Goal: Check status: Check status

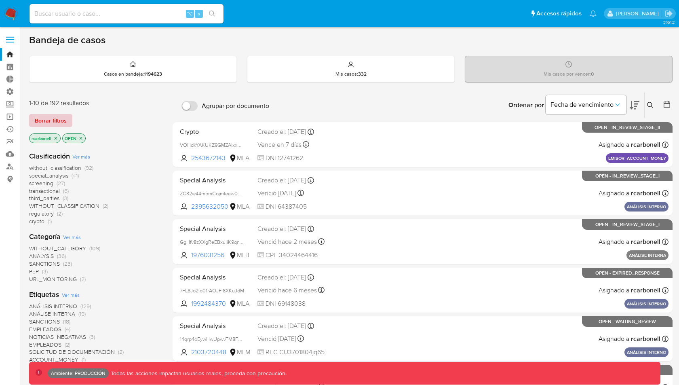
click at [60, 120] on span "Borrar filtros" at bounding box center [51, 120] width 32 height 11
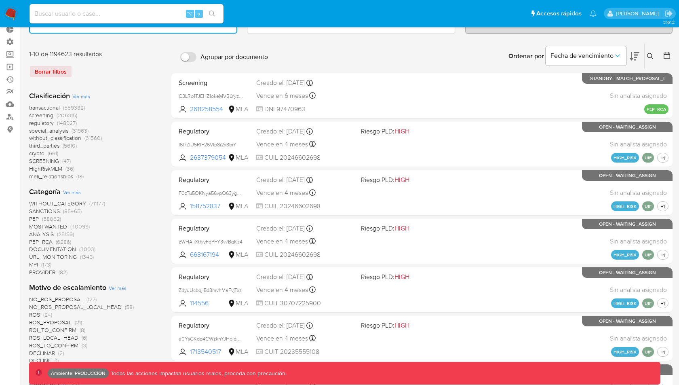
scroll to position [65, 0]
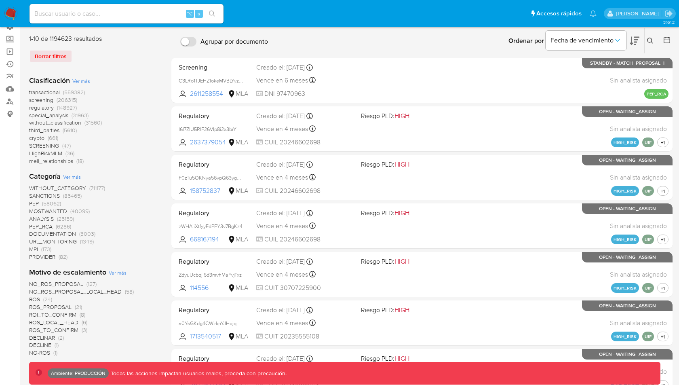
click at [36, 248] on span "MPI" at bounding box center [33, 249] width 9 height 8
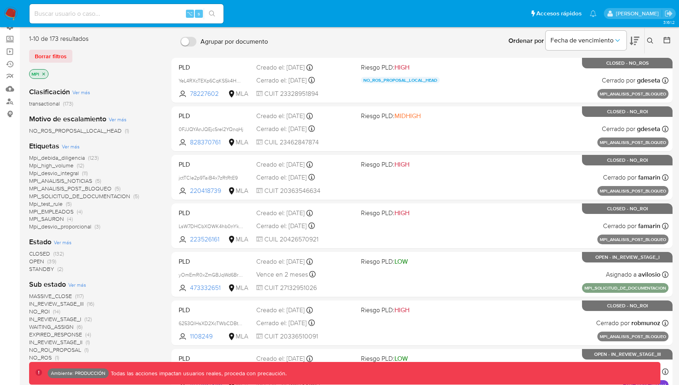
scroll to position [287, 0]
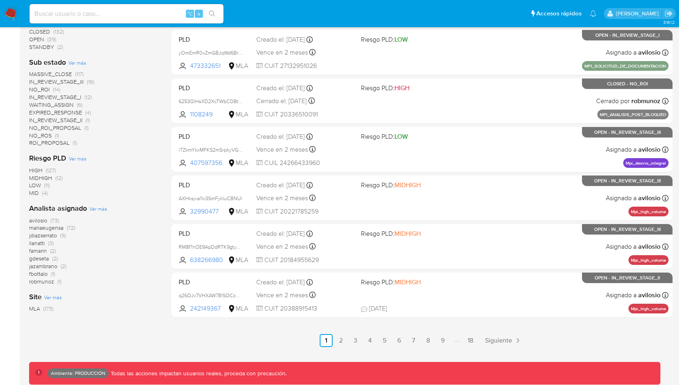
click at [34, 310] on span "MLA" at bounding box center [34, 309] width 11 height 8
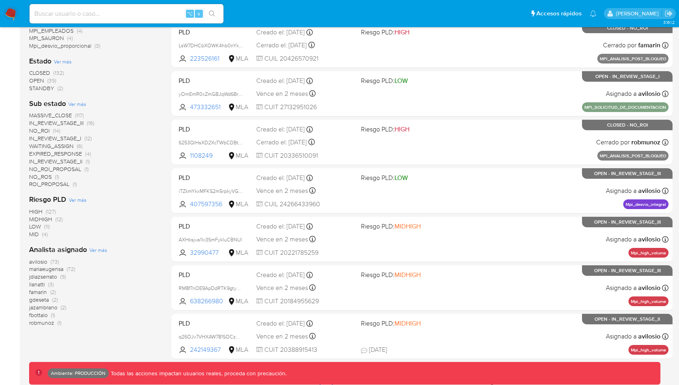
scroll to position [247, 0]
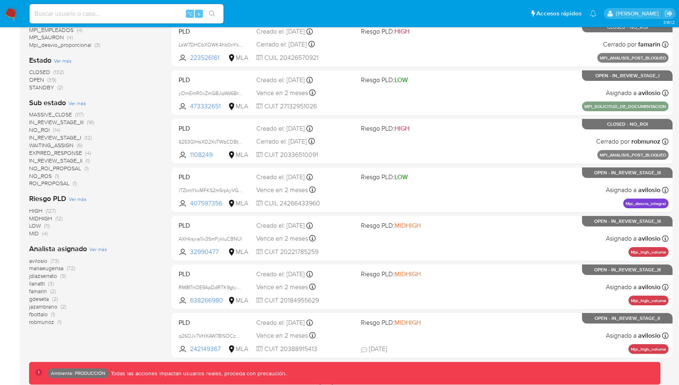
click at [49, 70] on span "CLOSED" at bounding box center [39, 72] width 21 height 8
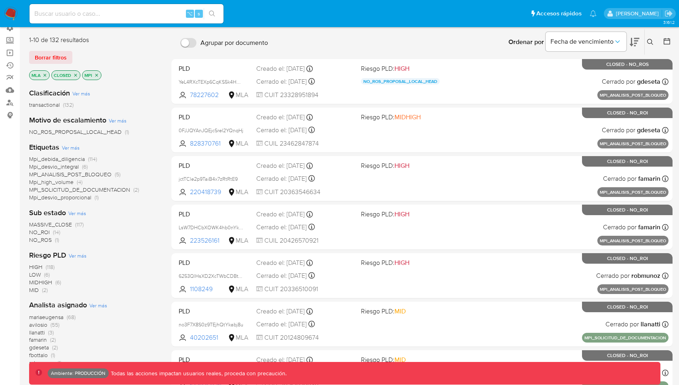
scroll to position [43, 0]
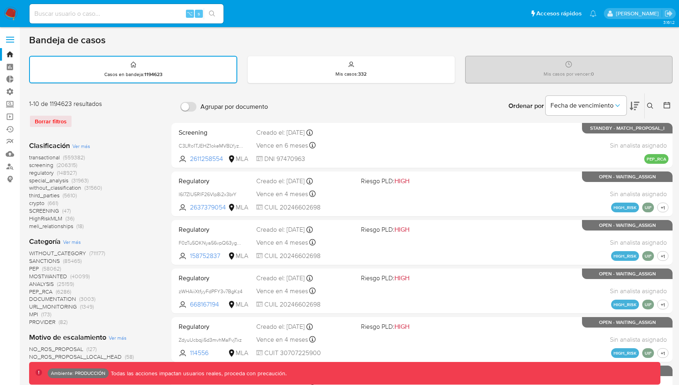
click at [71, 241] on span "Ver más" at bounding box center [72, 241] width 18 height 7
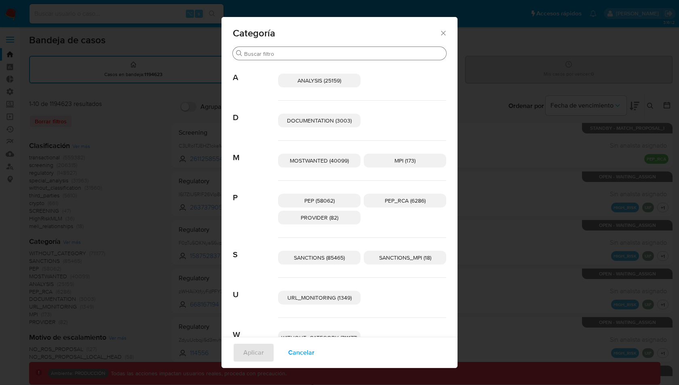
click at [362, 52] on input "Buscar" at bounding box center [343, 53] width 199 height 7
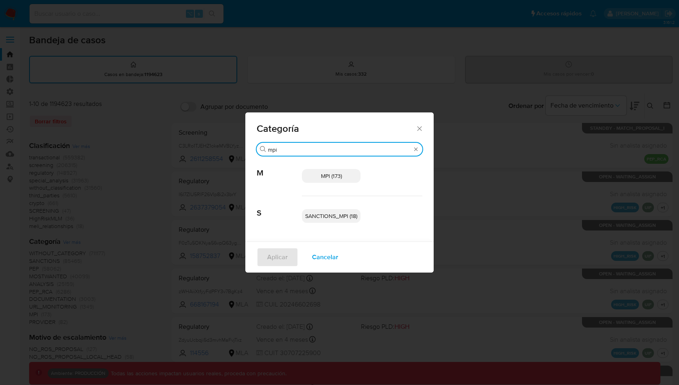
type input "mpi"
click at [319, 216] on span "SANCTIONS_MPI (18)" at bounding box center [331, 216] width 52 height 8
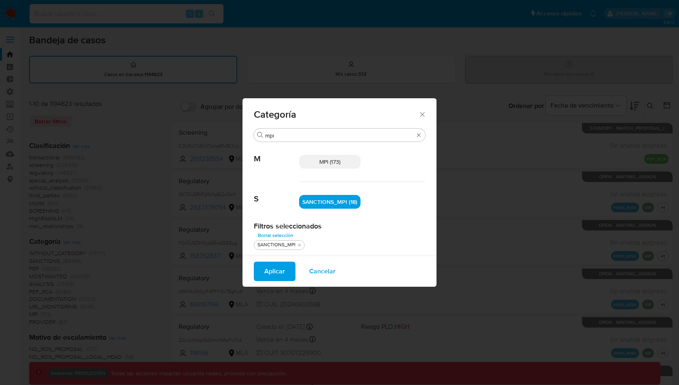
click at [275, 270] on span "Aplicar" at bounding box center [274, 271] width 21 height 18
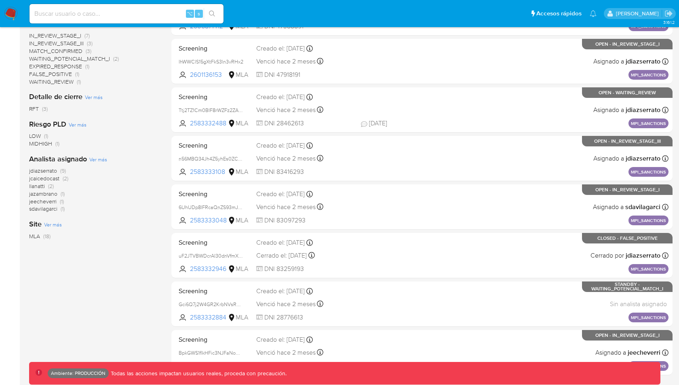
scroll to position [276, 0]
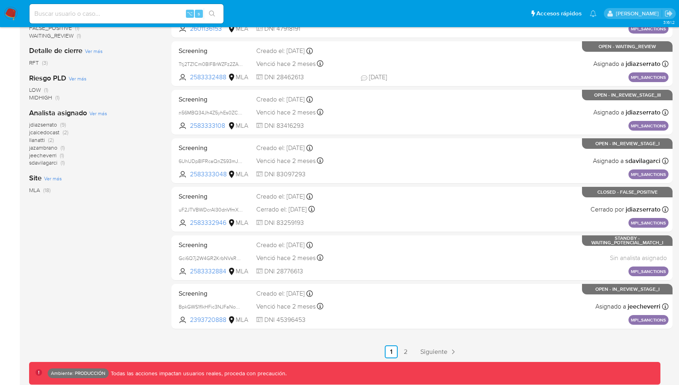
click at [38, 188] on span "MLA" at bounding box center [34, 190] width 11 height 8
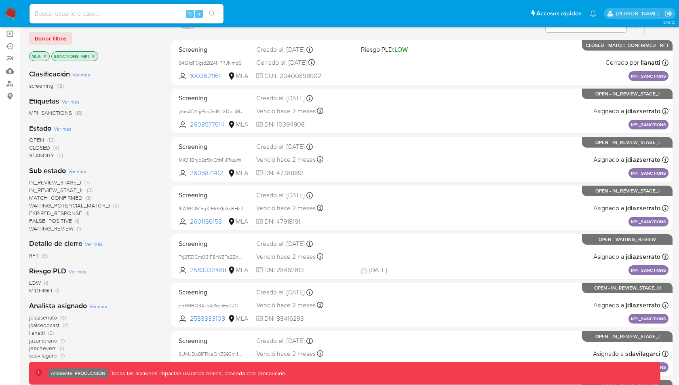
scroll to position [84, 0]
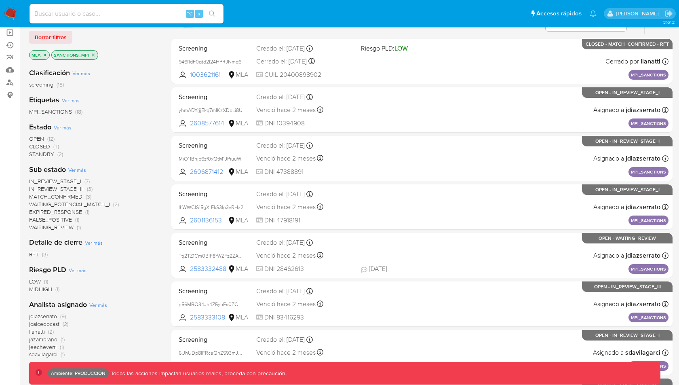
click at [41, 143] on span "CLOSED" at bounding box center [39, 146] width 21 height 8
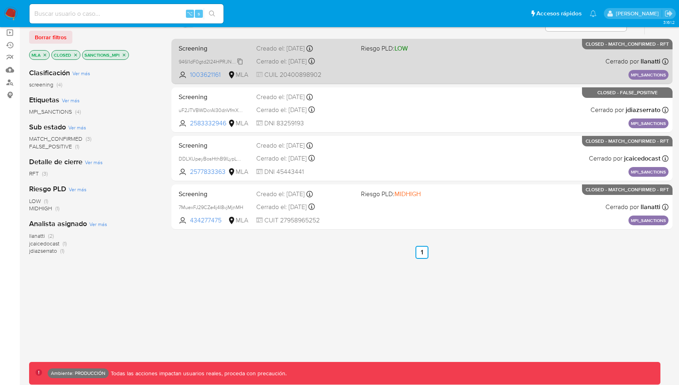
click at [241, 62] on span "946I1dF0gtd2I24HPRJNmq6i" at bounding box center [211, 61] width 64 height 9
click at [383, 67] on div "Screening 946I1dF0gtd2I24HPRJNmq6i 1003621161 MLA Riesgo PLD: LOW Creado el: 16…" at bounding box center [422, 61] width 493 height 41
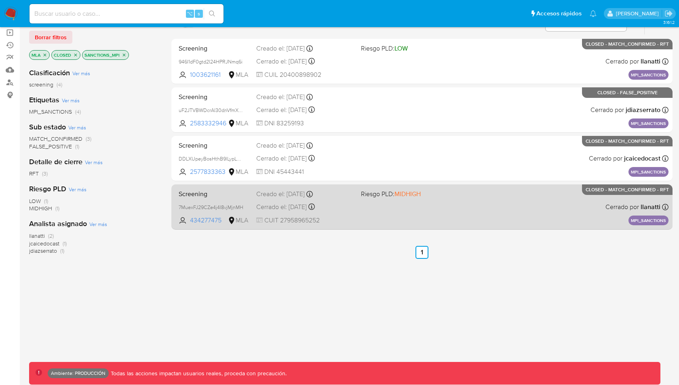
click at [367, 215] on div "Screening 7MuexFJ29CZe4j4I8vjMjnMH 434277475 MLA Riesgo PLD: MIDHIGH Creado el:…" at bounding box center [422, 206] width 493 height 41
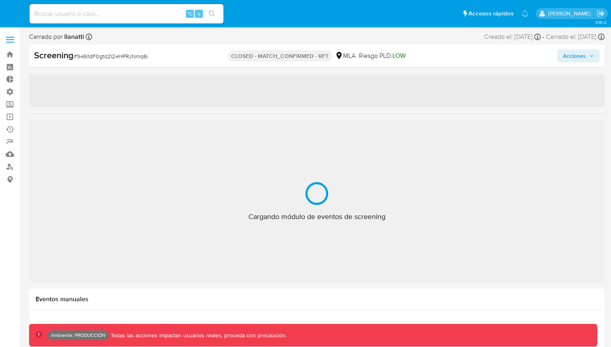
select select "10"
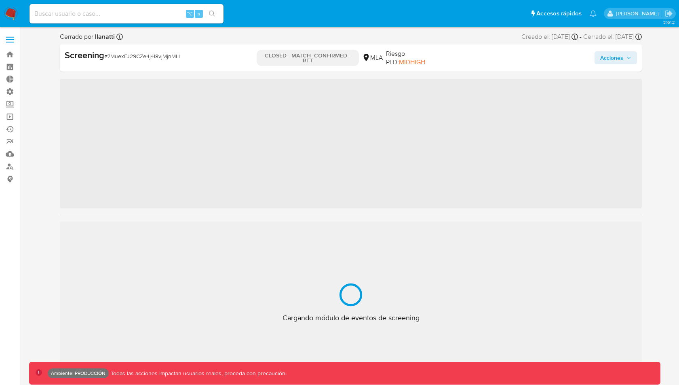
scroll to position [419, 0]
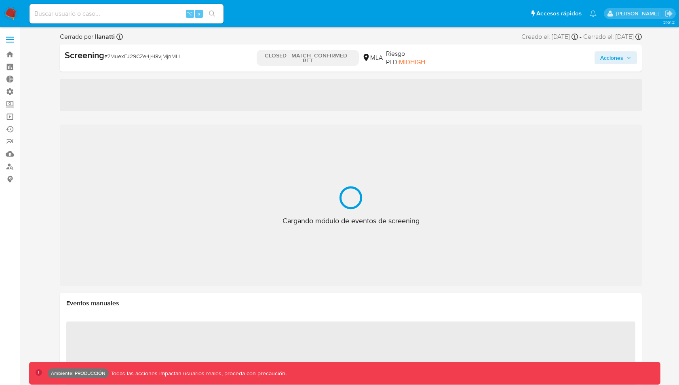
select select "10"
